Goal: Task Accomplishment & Management: Use online tool/utility

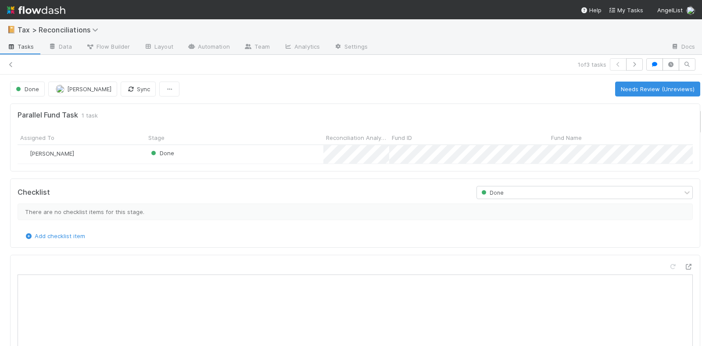
scroll to position [170, 311]
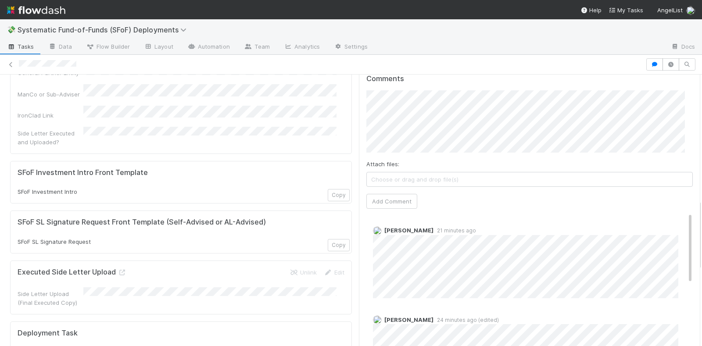
scroll to position [464, 0]
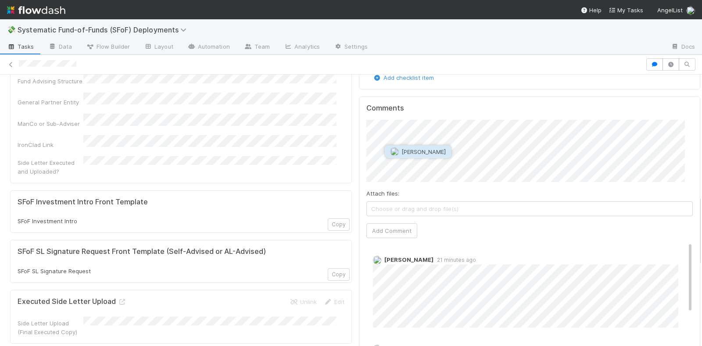
click at [433, 147] on button "[PERSON_NAME]" at bounding box center [418, 152] width 66 height 12
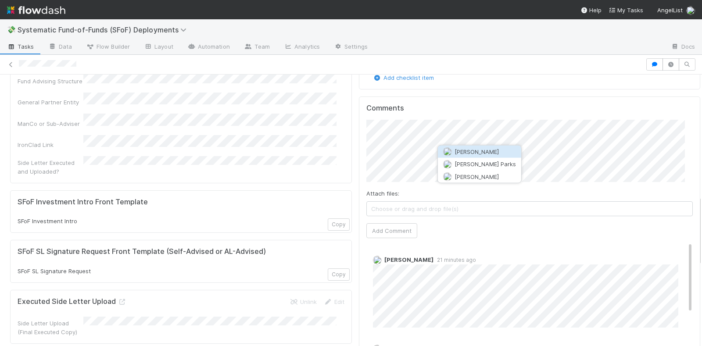
click at [470, 149] on span "[PERSON_NAME]" at bounding box center [477, 151] width 44 height 7
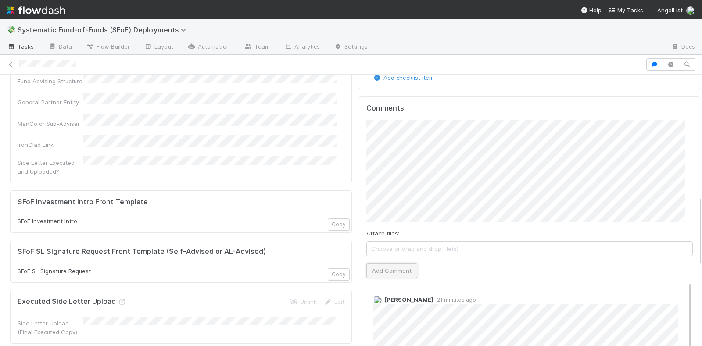
click at [387, 270] on button "Add Comment" at bounding box center [391, 270] width 51 height 15
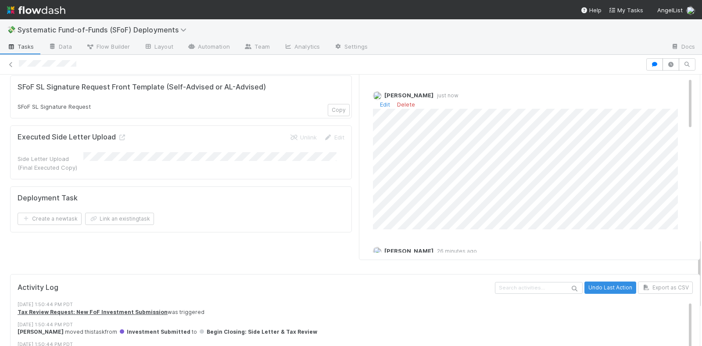
scroll to position [574, 0]
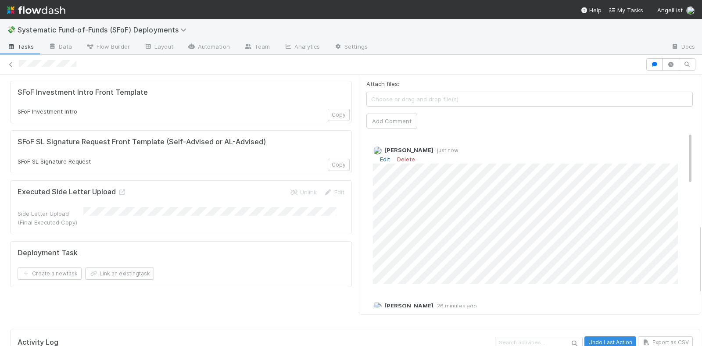
click at [380, 156] on link "Edit" at bounding box center [385, 159] width 10 height 7
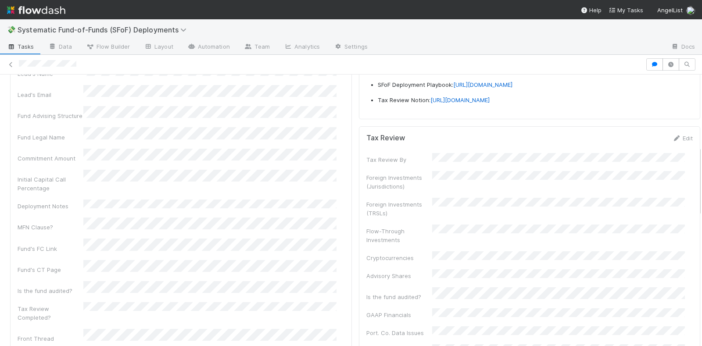
scroll to position [0, 0]
